Goal: Find specific page/section: Locate a particular part of the current website

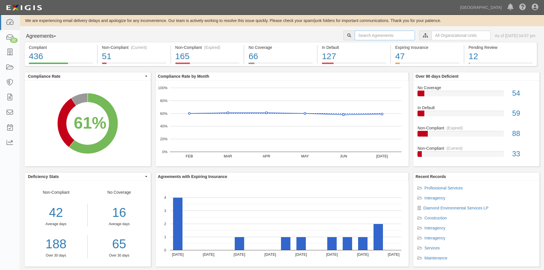
click at [366, 36] on input "text" at bounding box center [385, 36] width 60 height 10
type input "TK Elevator"
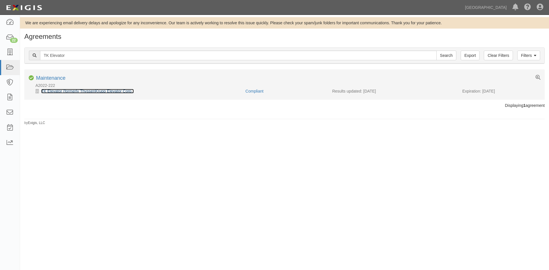
click at [71, 92] on link "TK Elevator (formerly ThyssenKrupp Elevator Corp.)" at bounding box center [87, 91] width 93 height 5
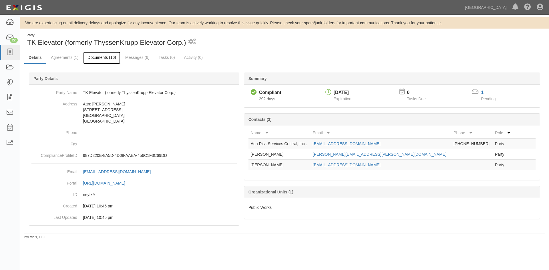
click at [107, 60] on link "Documents (16)" at bounding box center [101, 58] width 37 height 12
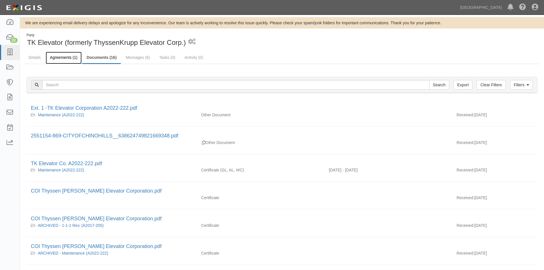
click at [58, 57] on link "Agreements (1)" at bounding box center [64, 58] width 36 height 12
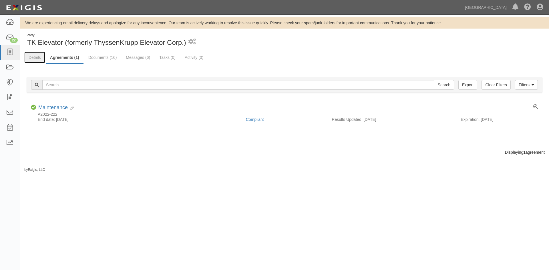
click at [37, 58] on link "Details" at bounding box center [34, 57] width 21 height 11
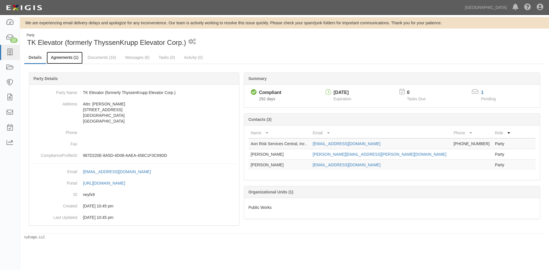
click at [65, 56] on link "Agreements (1)" at bounding box center [65, 58] width 36 height 12
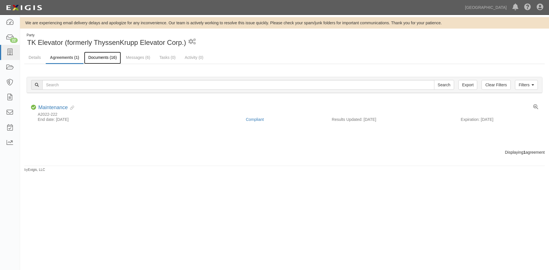
click at [95, 58] on link "Documents (16)" at bounding box center [102, 58] width 37 height 12
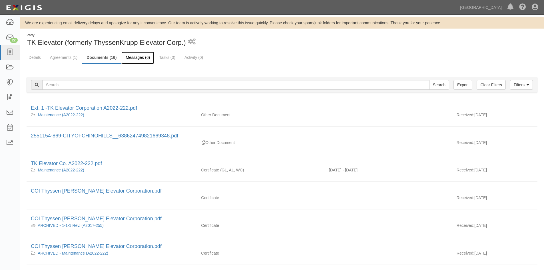
click at [138, 59] on link "Messages (6)" at bounding box center [137, 58] width 33 height 12
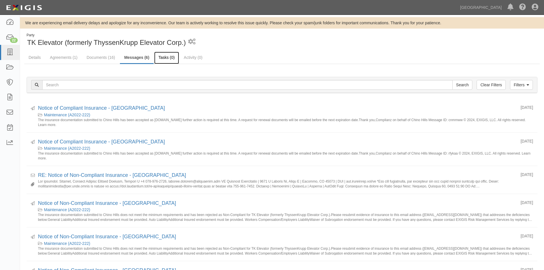
click at [167, 58] on link "Tasks (0)" at bounding box center [166, 58] width 25 height 12
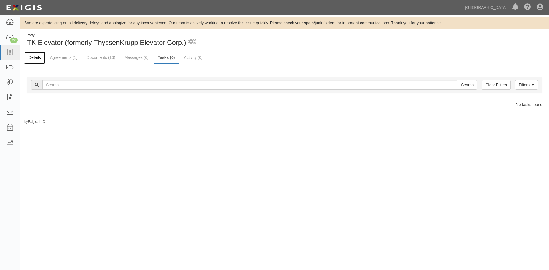
click at [40, 55] on link "Details" at bounding box center [34, 58] width 21 height 12
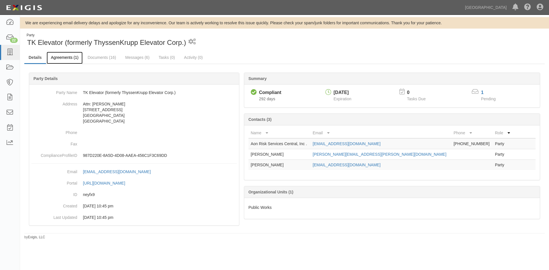
click at [67, 59] on link "Agreements (1)" at bounding box center [65, 58] width 36 height 12
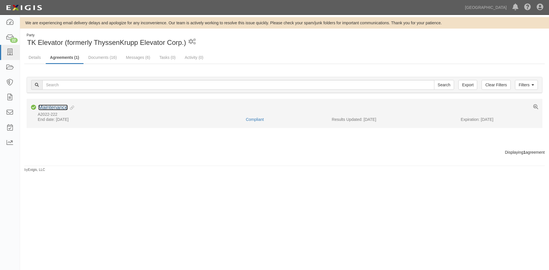
click at [53, 108] on link "Maintenance" at bounding box center [52, 108] width 29 height 6
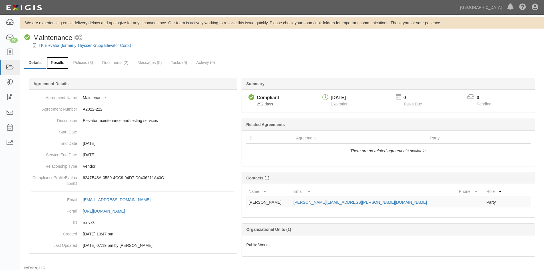
click at [58, 62] on link "Results" at bounding box center [58, 63] width 22 height 12
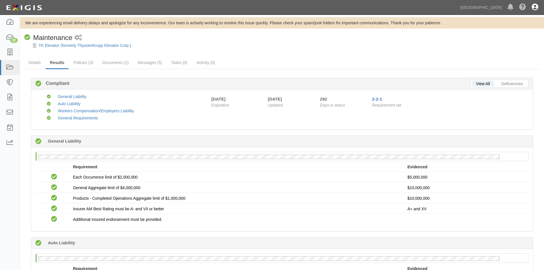
click at [534, 7] on icon at bounding box center [535, 7] width 7 height 7
click at [506, 33] on link "Sign Out" at bounding box center [518, 33] width 45 height 11
